Goal: Task Accomplishment & Management: Manage account settings

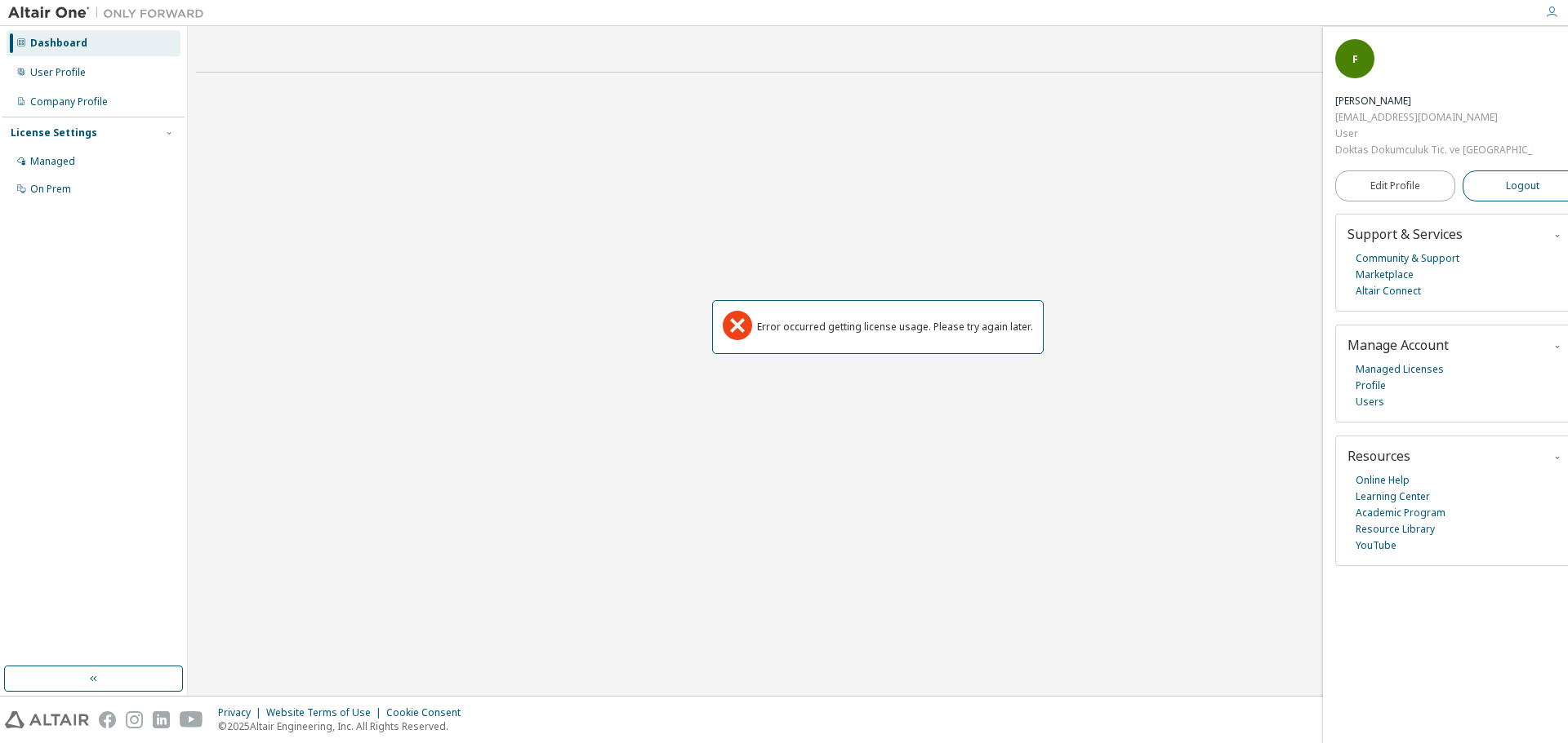
click at [1526, 171] on button "Logout" at bounding box center [1522, 186] width 120 height 31
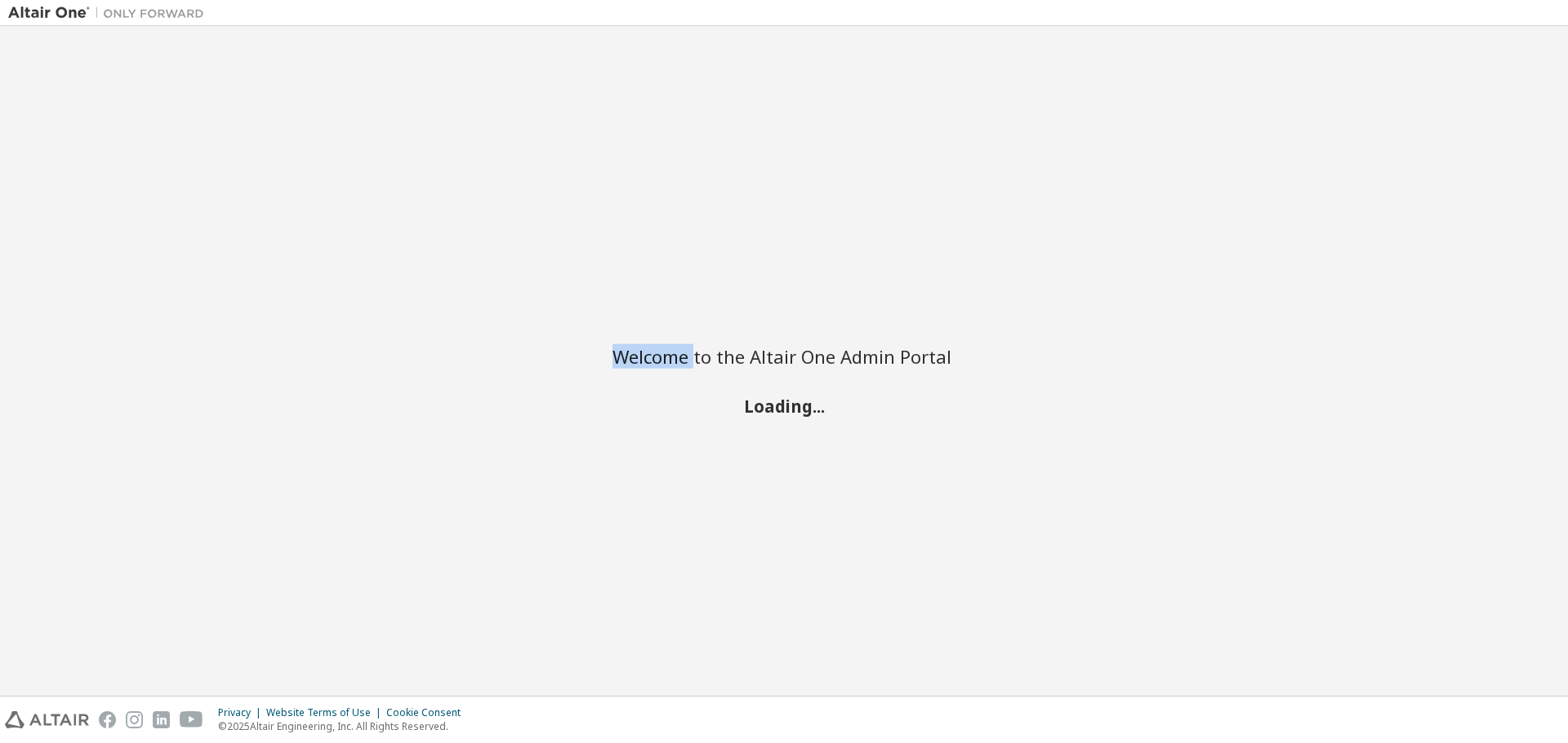
click at [1526, 128] on div "Welcome to the Altair One Admin Portal Loading..." at bounding box center [783, 361] width 1551 height 654
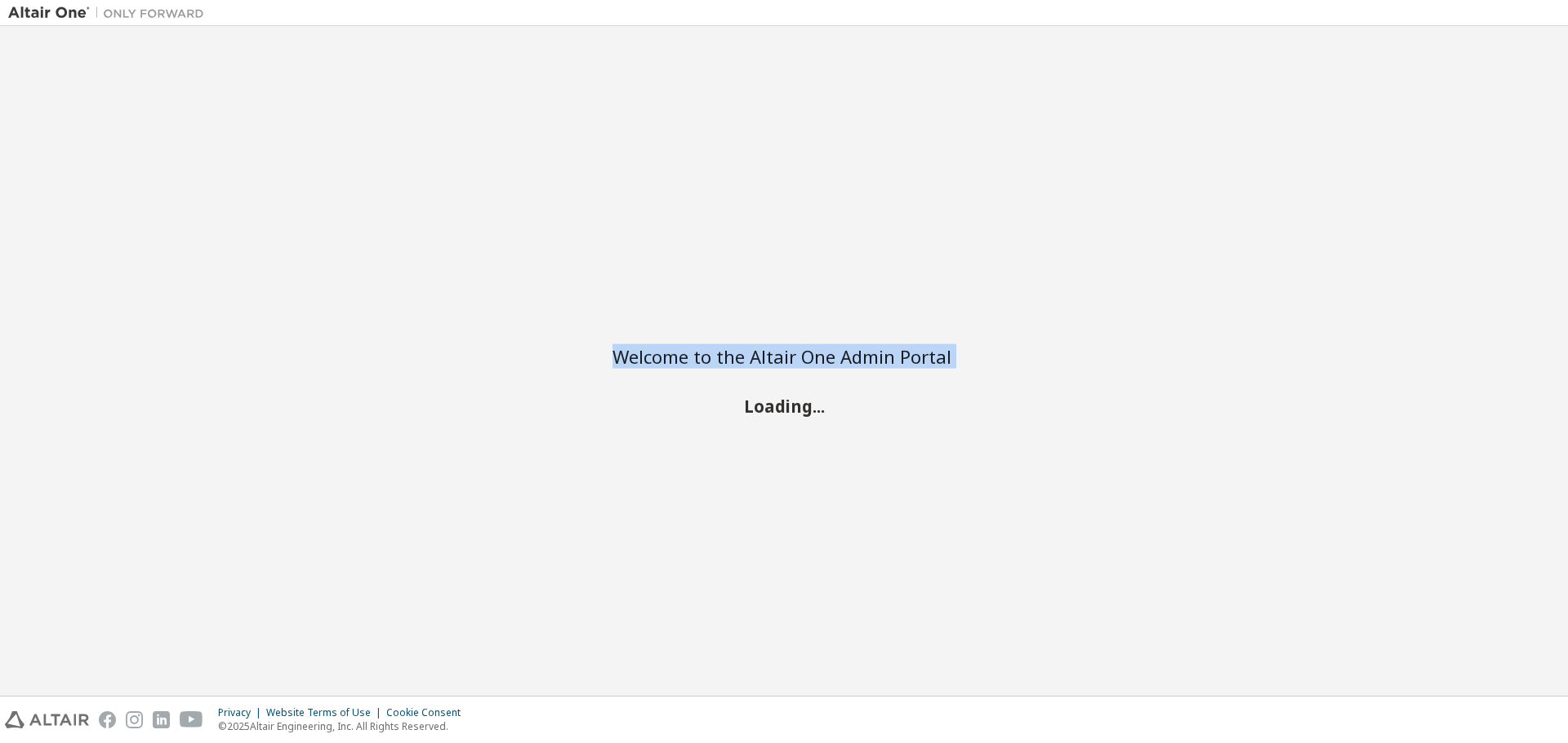
click at [1526, 128] on div "Welcome to the Altair One Admin Portal Loading..." at bounding box center [783, 361] width 1551 height 654
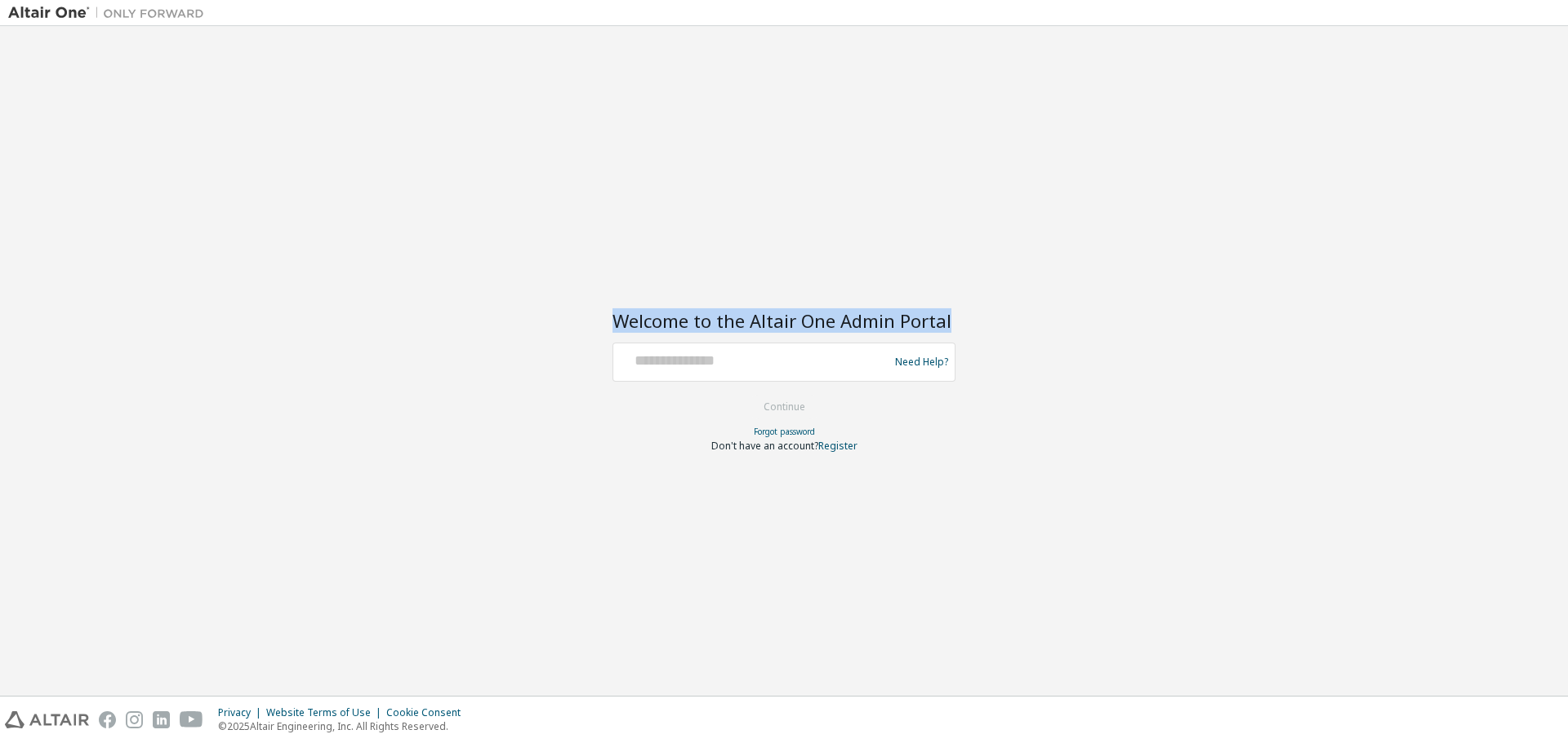
click at [1526, 128] on div "Welcome to the Altair One Admin Portal Need Help? Please make sure that you pro…" at bounding box center [783, 361] width 1551 height 654
click at [1526, 127] on div "Welcome to the Altair One Admin Portal Need Help? Please make sure that you pro…" at bounding box center [783, 361] width 1551 height 654
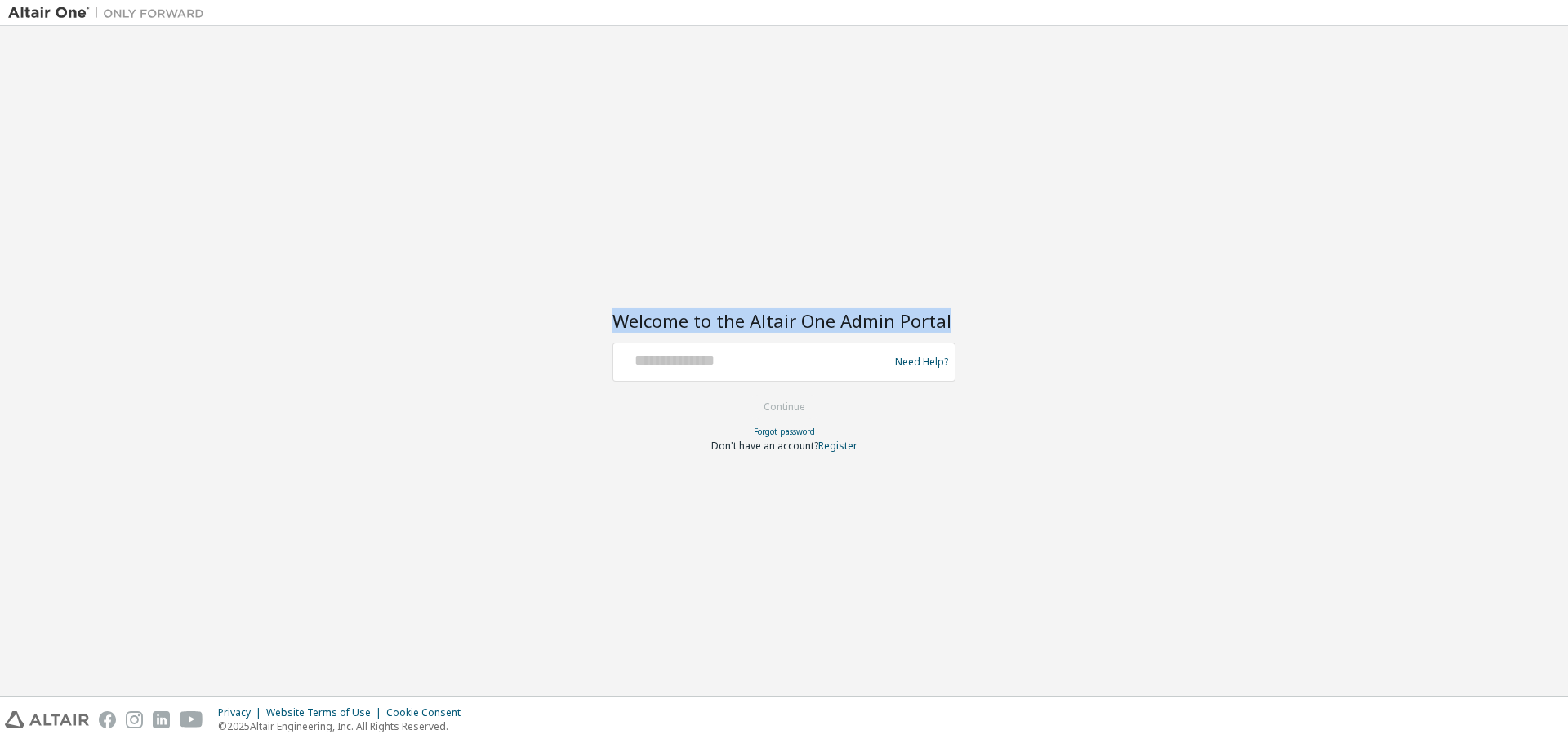
click at [1526, 127] on div "Welcome to the Altair One Admin Portal Need Help? Please make sure that you pro…" at bounding box center [783, 361] width 1551 height 654
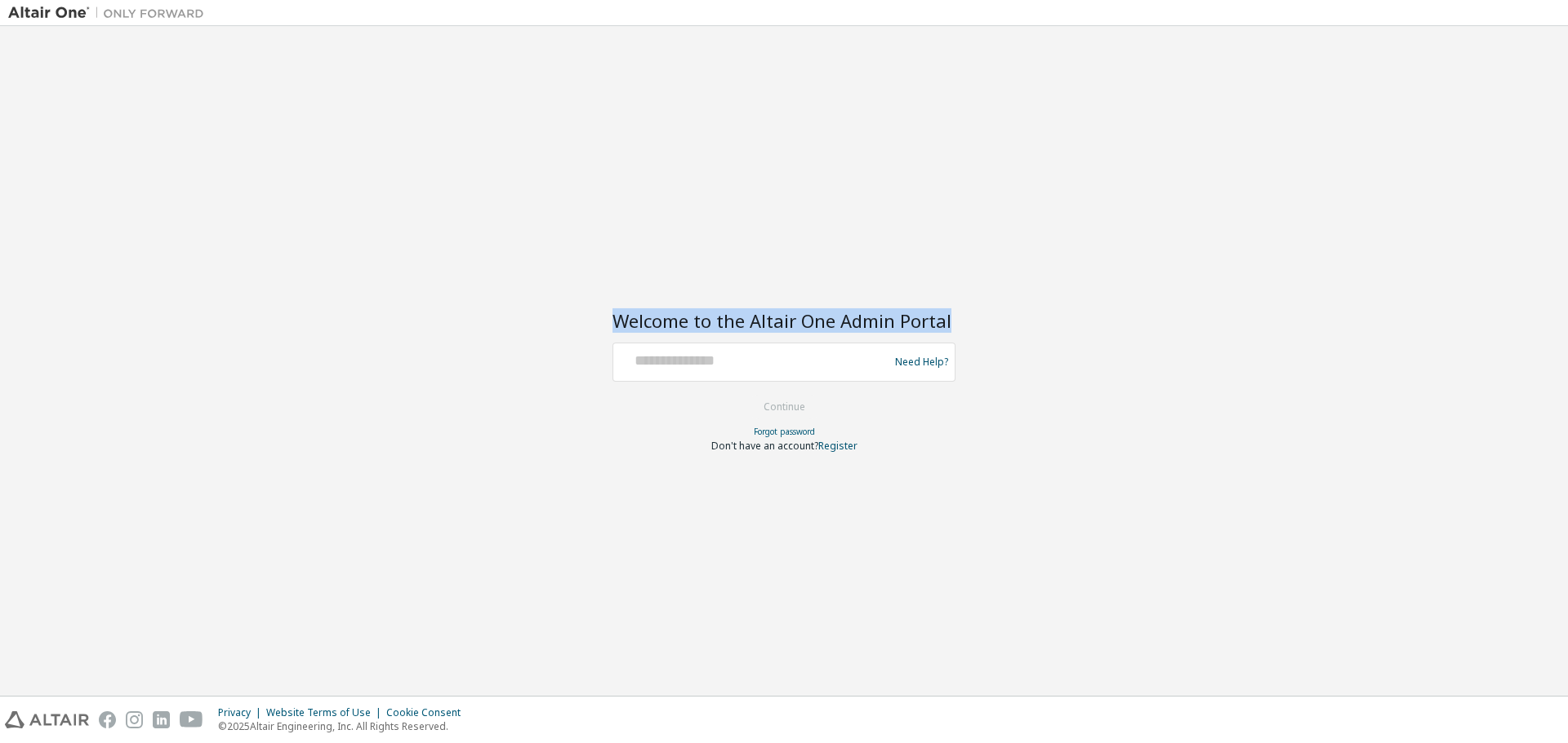
click at [1526, 127] on div "Welcome to the Altair One Admin Portal Need Help? Please make sure that you pro…" at bounding box center [783, 361] width 1551 height 654
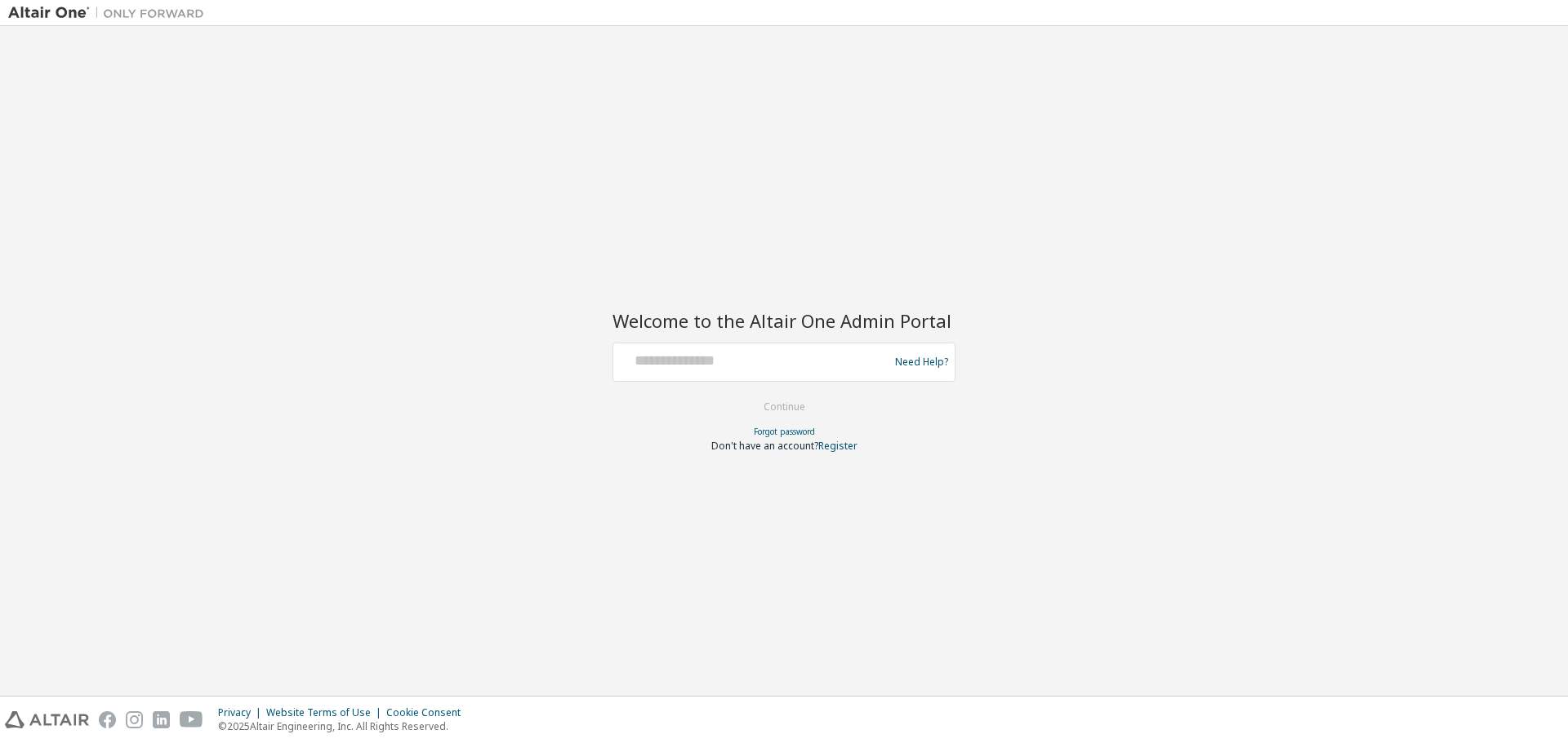
click at [1526, 127] on div "Welcome to the Altair One Admin Portal Need Help? Please make sure that you pro…" at bounding box center [783, 361] width 1551 height 654
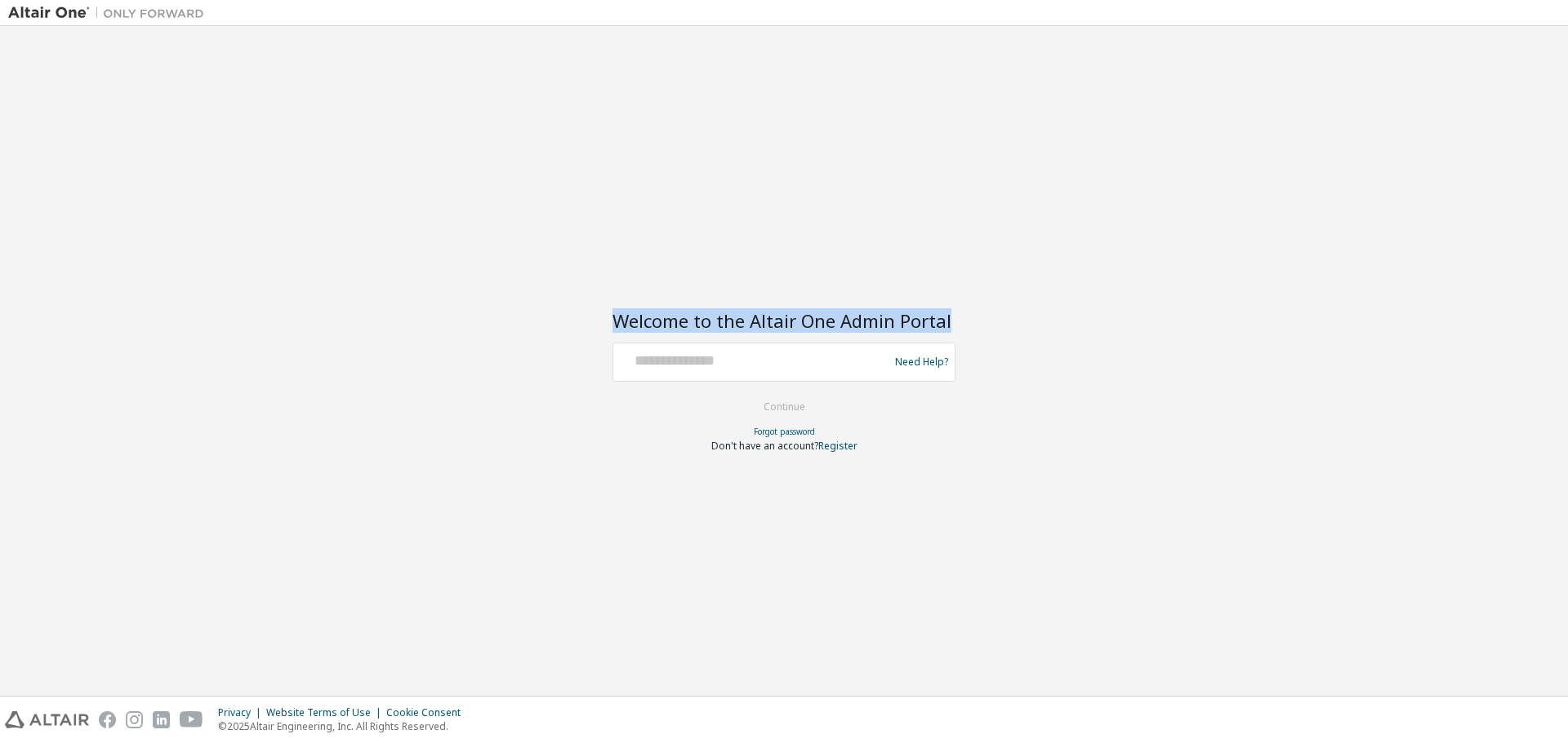
click at [1526, 127] on div "Welcome to the Altair One Admin Portal Need Help? Please make sure that you pro…" at bounding box center [783, 361] width 1551 height 654
